Goal: Information Seeking & Learning: Learn about a topic

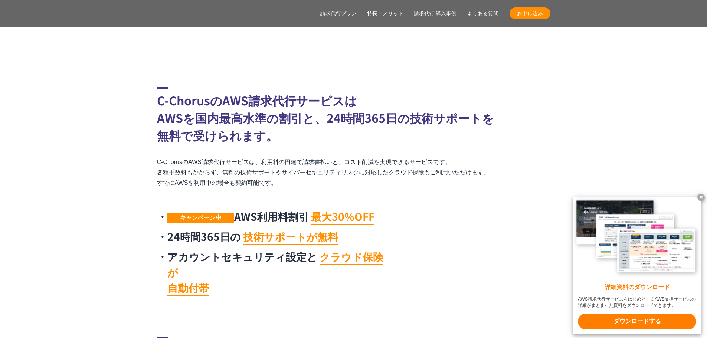
scroll to position [1559, 0]
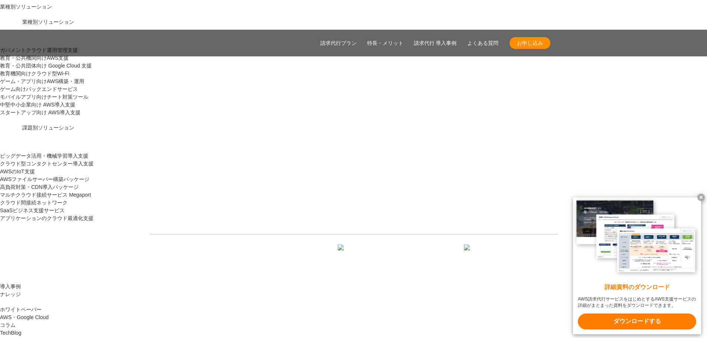
scroll to position [743, 0]
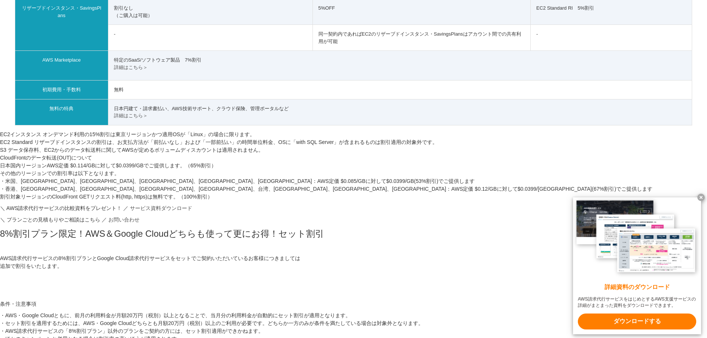
scroll to position [520, 0]
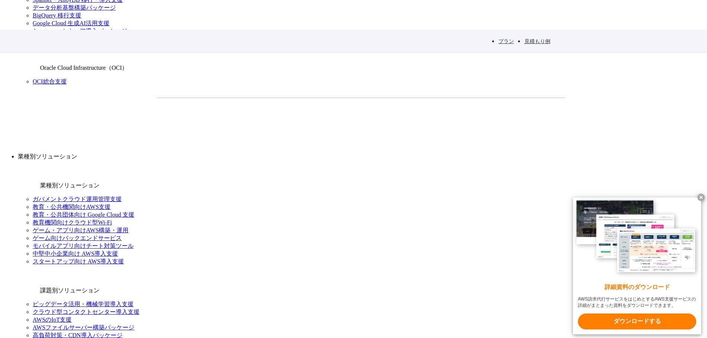
scroll to position [631, 0]
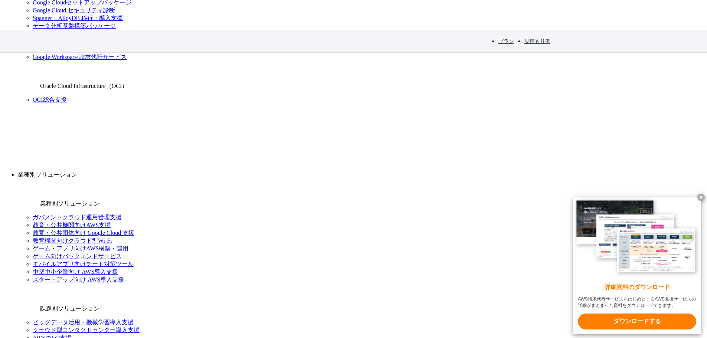
drag, startPoint x: 410, startPoint y: 172, endPoint x: 381, endPoint y: 173, distance: 29.7
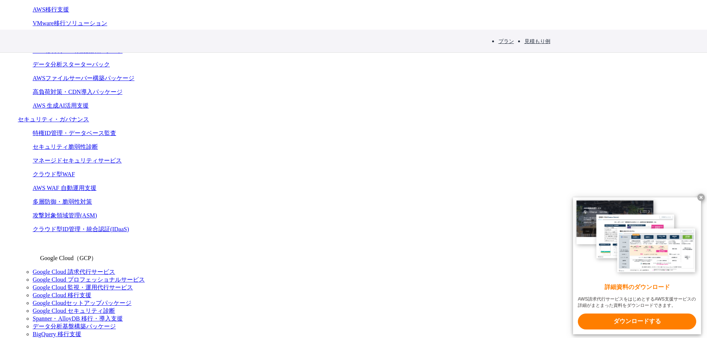
scroll to position [297, 0]
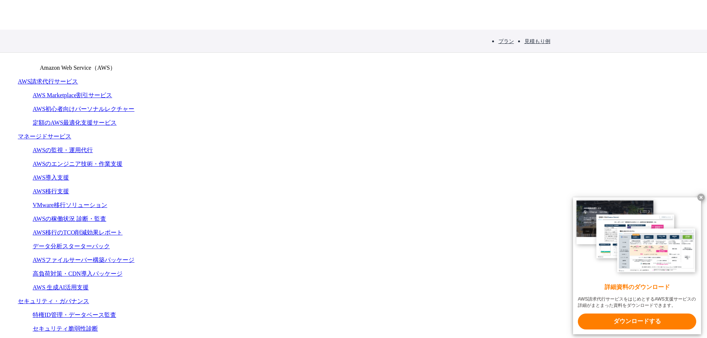
click at [535, 42] on link "見積もり例" at bounding box center [538, 40] width 26 height 7
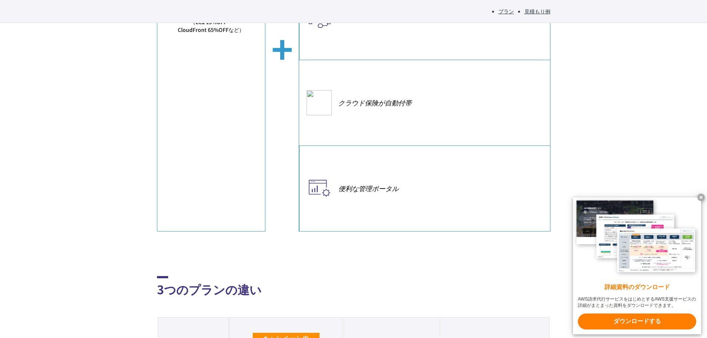
scroll to position [1699, 0]
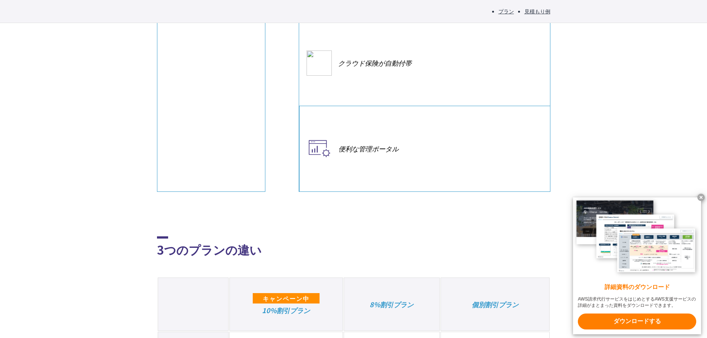
click at [702, 196] on x-t at bounding box center [701, 197] width 7 height 7
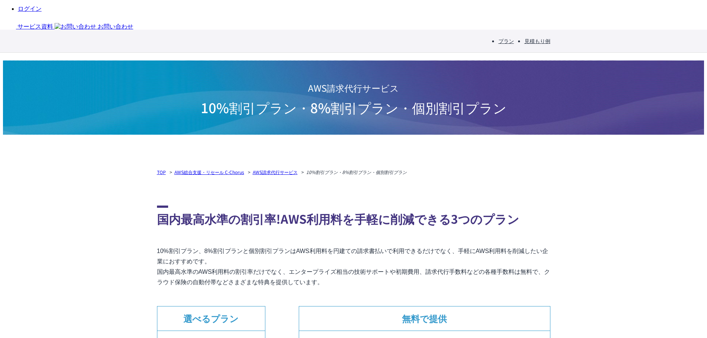
scroll to position [1068, 0]
